Goal: Register for event/course

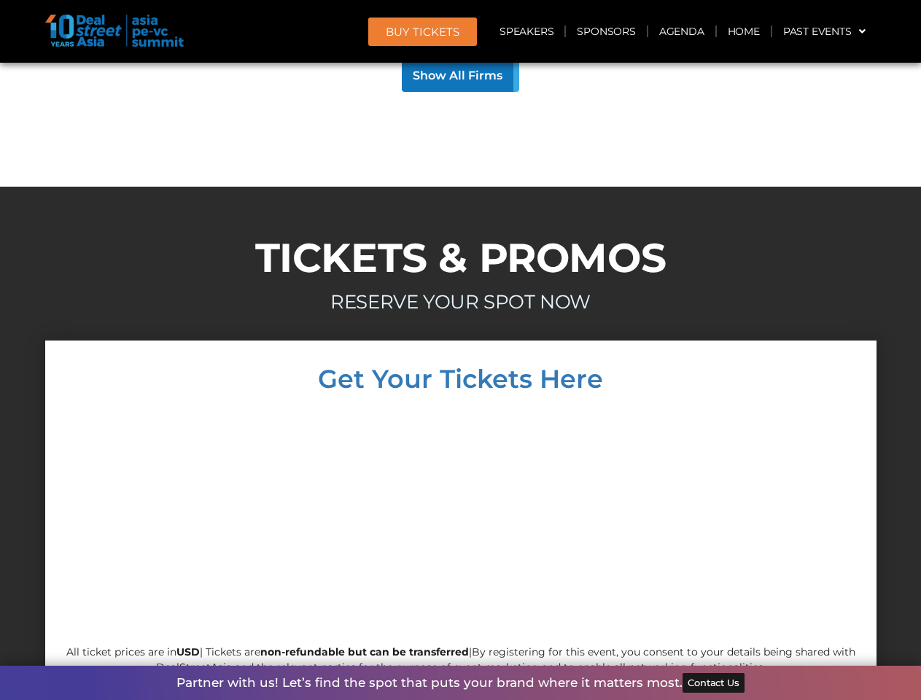
scroll to position [13987, 0]
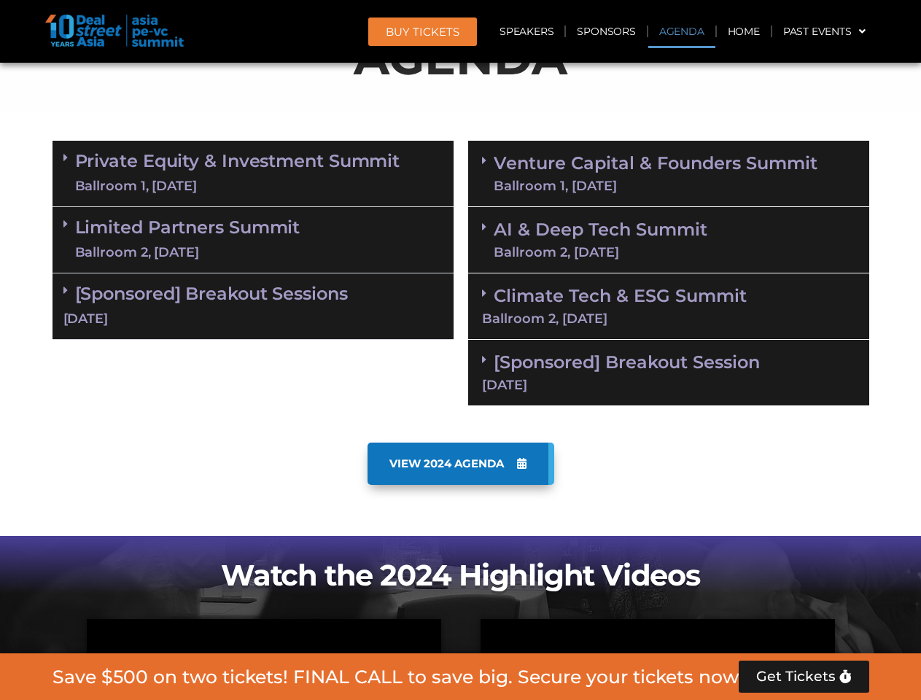
scroll to position [825, 0]
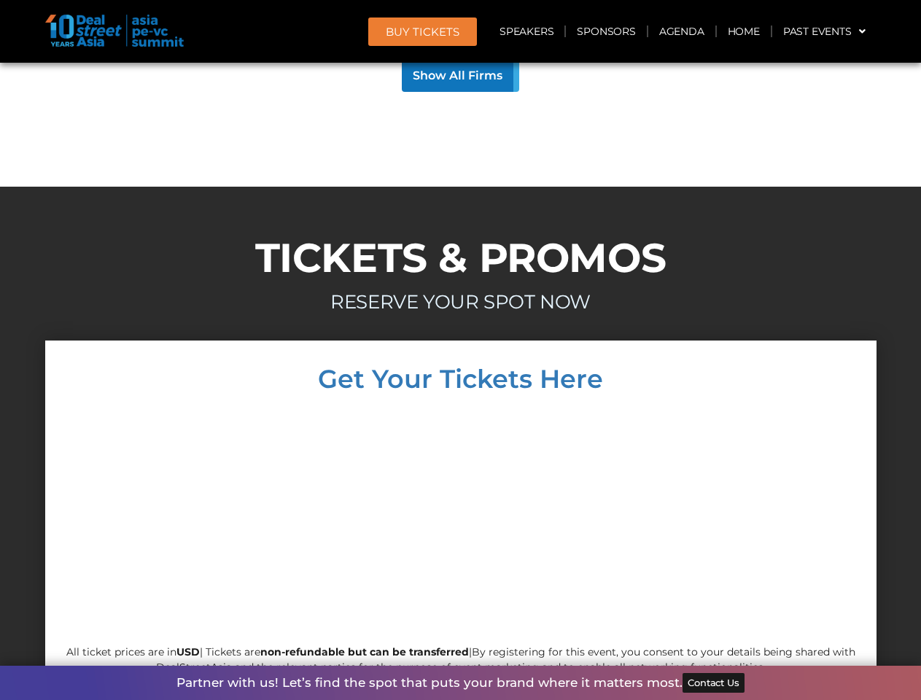
scroll to position [13987, 0]
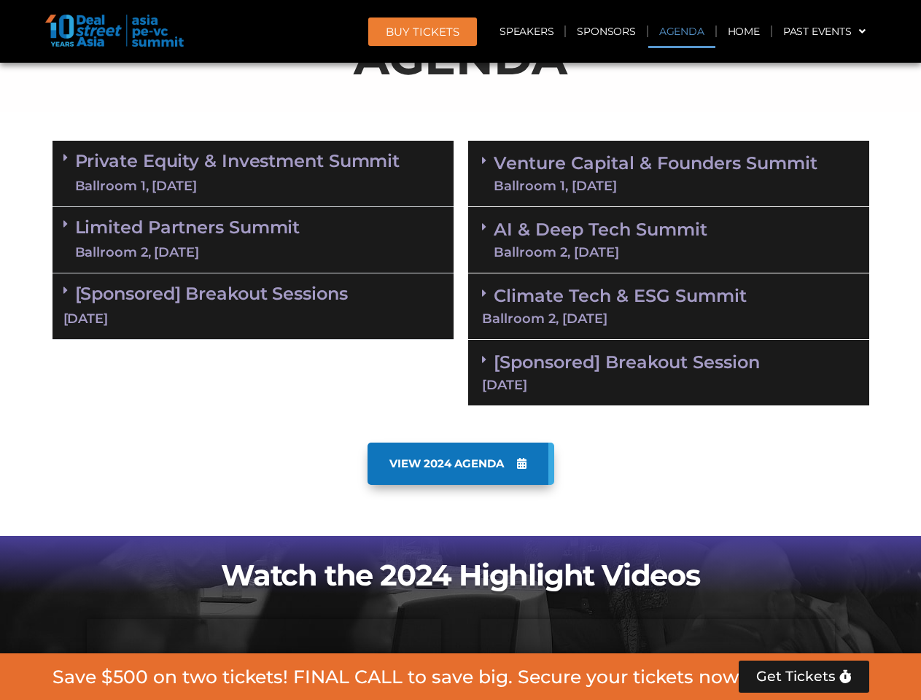
scroll to position [825, 0]
